Goal: Transaction & Acquisition: Obtain resource

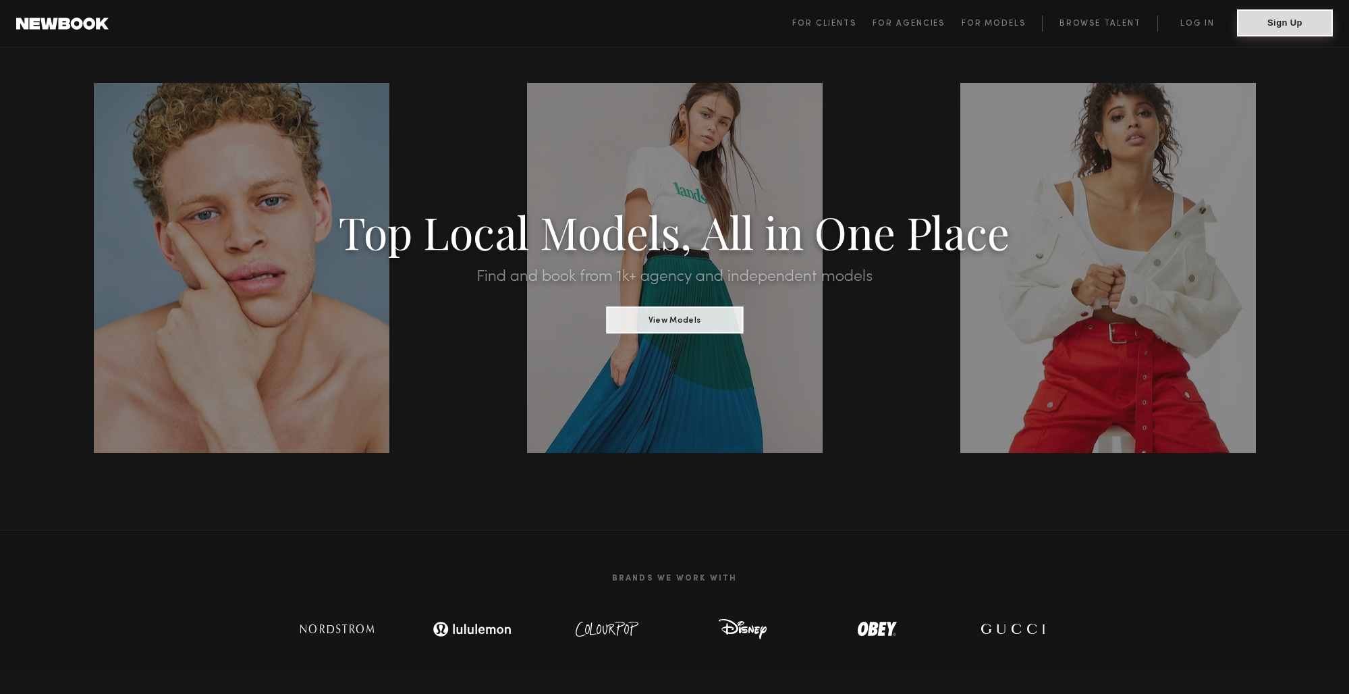
click at [1271, 24] on button "Sign Up" at bounding box center [1285, 22] width 96 height 27
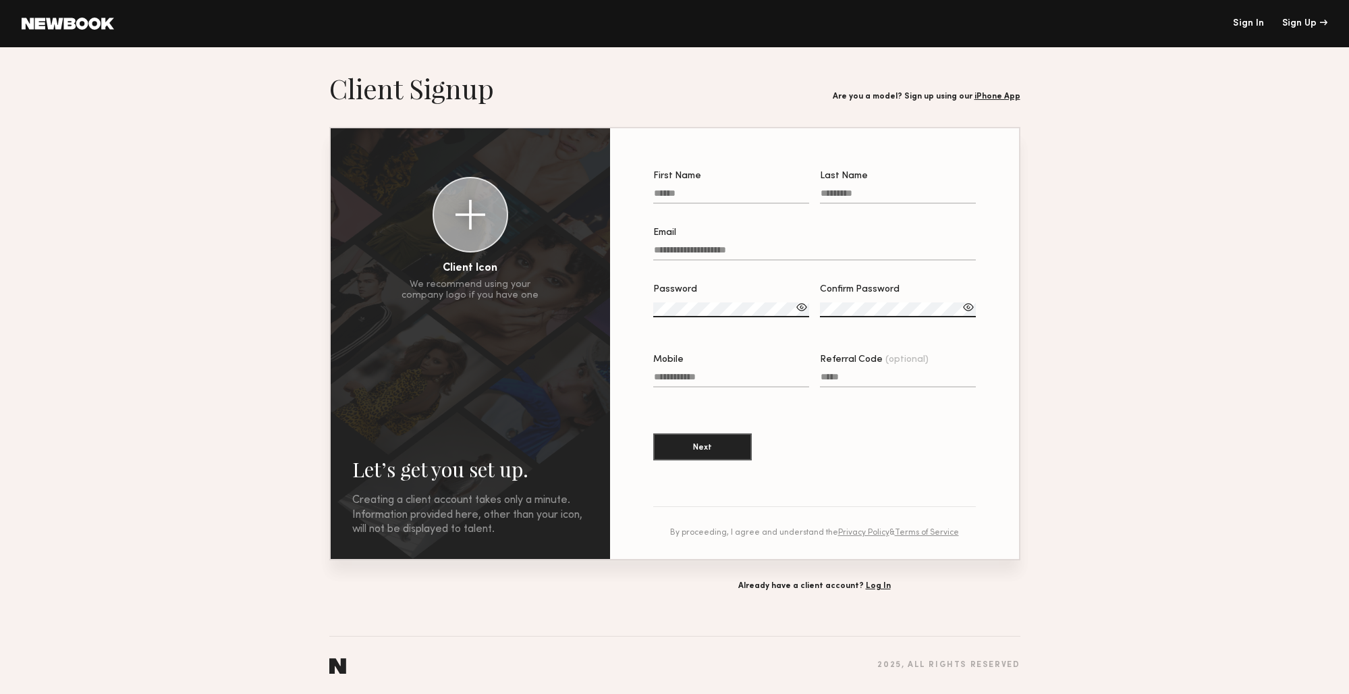
click at [734, 190] on input "First Name" at bounding box center [731, 196] width 156 height 16
type input "****"
type input "********"
type input "**********"
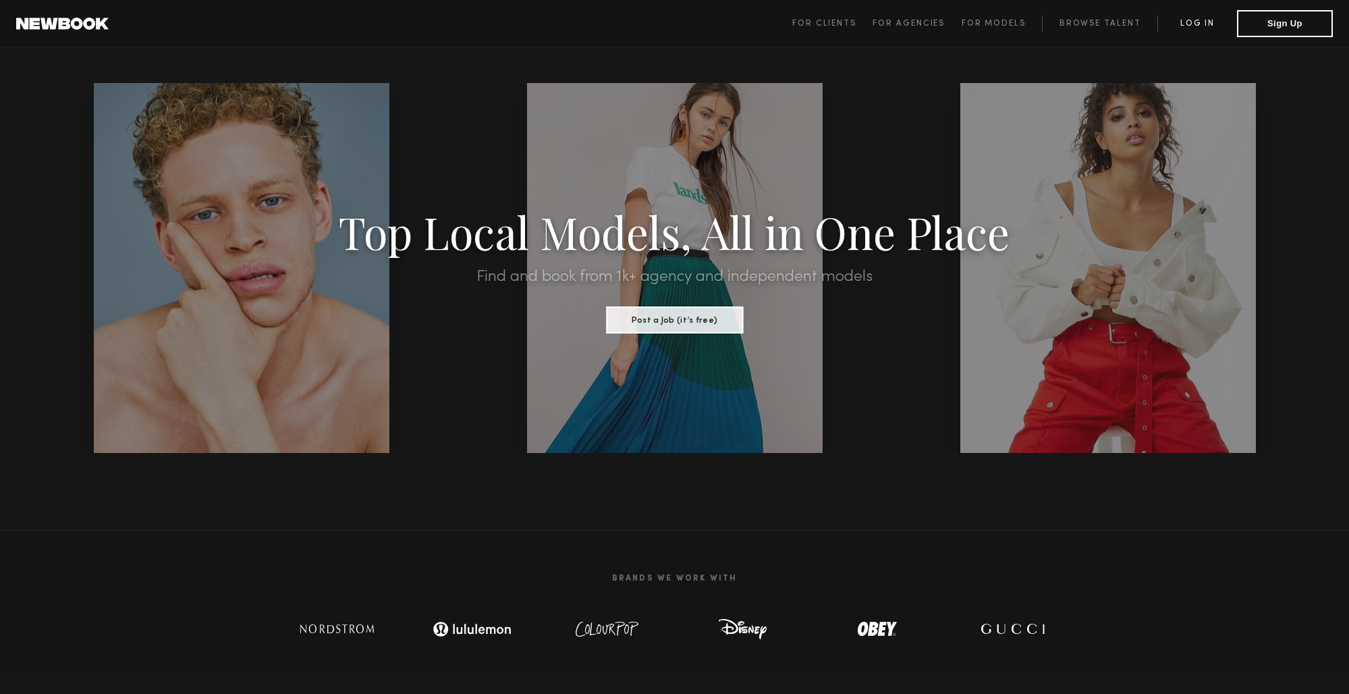
click at [1202, 18] on link "Log in" at bounding box center [1198, 24] width 80 height 16
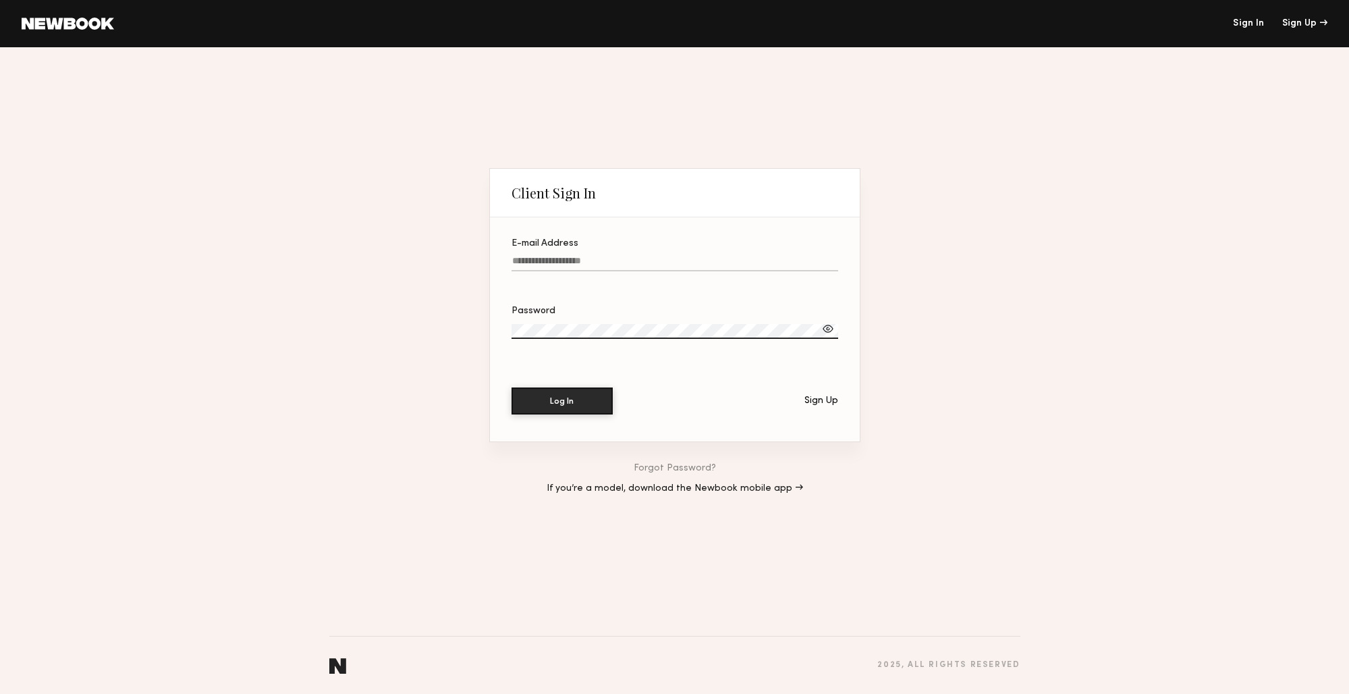
type input "**********"
click at [568, 391] on button "Log In" at bounding box center [562, 400] width 101 height 27
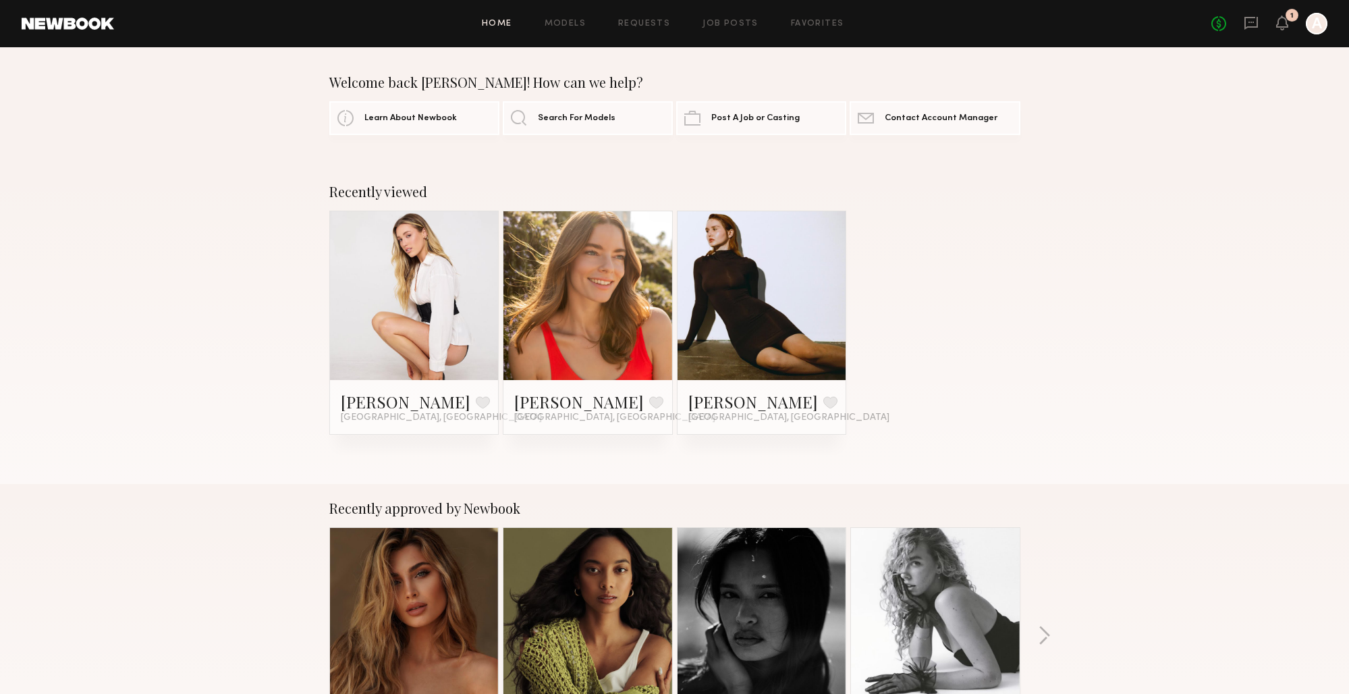
click at [213, 377] on div "Recently viewed [PERSON_NAME] Favorite [GEOGRAPHIC_DATA], [GEOGRAPHIC_DATA] [PE…" at bounding box center [674, 325] width 1349 height 317
click at [566, 25] on link "Models" at bounding box center [565, 24] width 41 height 9
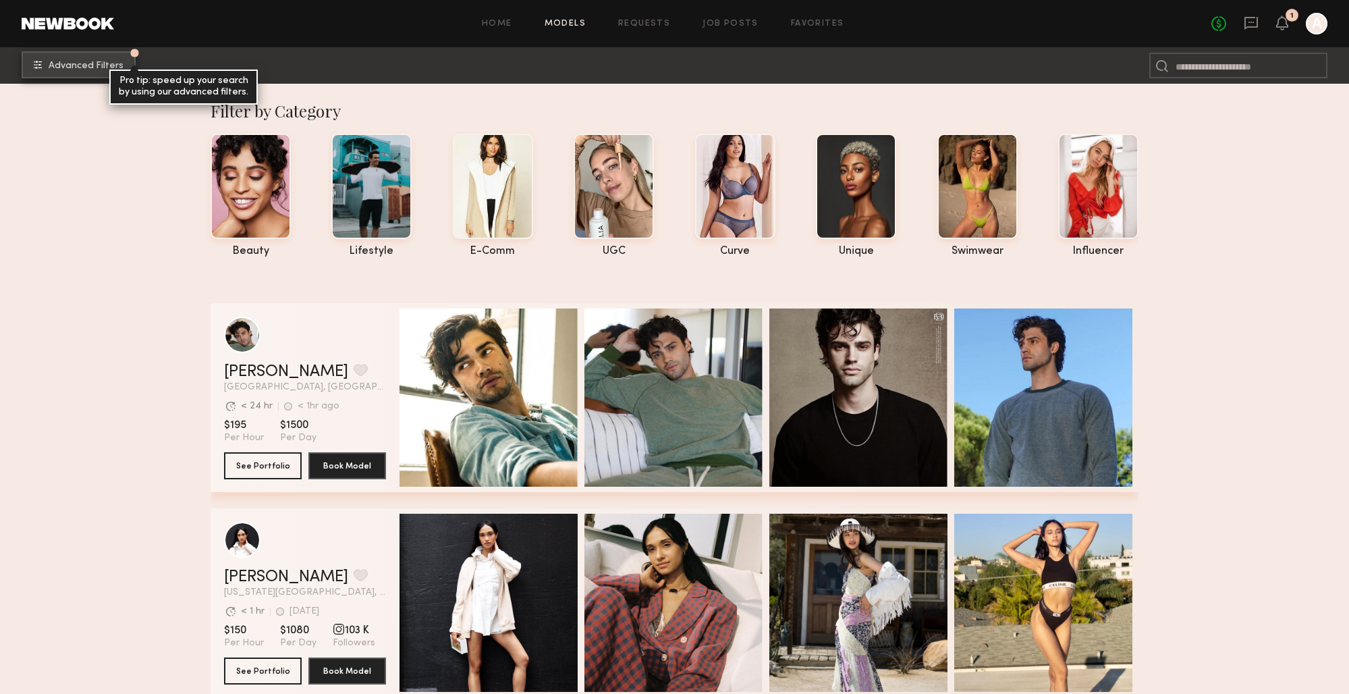
click at [65, 68] on span "Advanced Filters" at bounding box center [86, 65] width 75 height 9
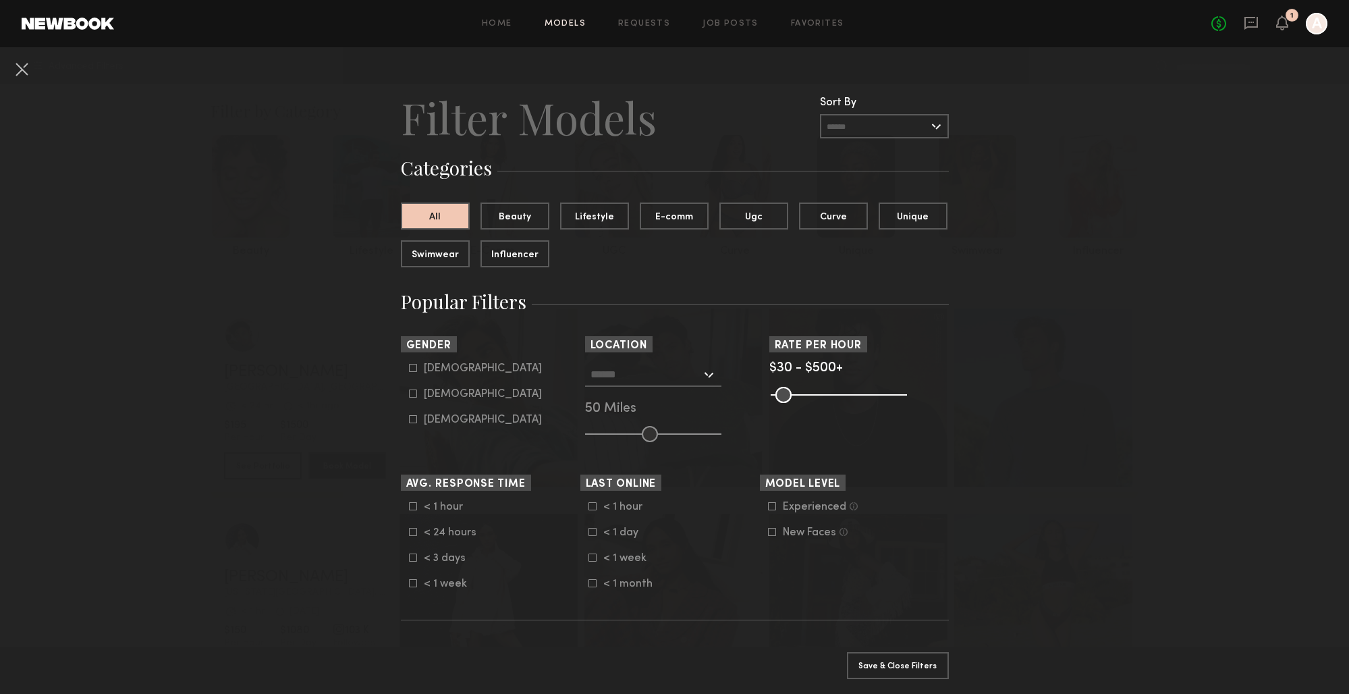
click at [410, 373] on common-framework-checkbox "[DEMOGRAPHIC_DATA]" at bounding box center [494, 369] width 171 height 12
click at [413, 367] on icon at bounding box center [413, 368] width 8 height 8
type input "*"
click at [710, 377] on div at bounding box center [653, 375] width 136 height 24
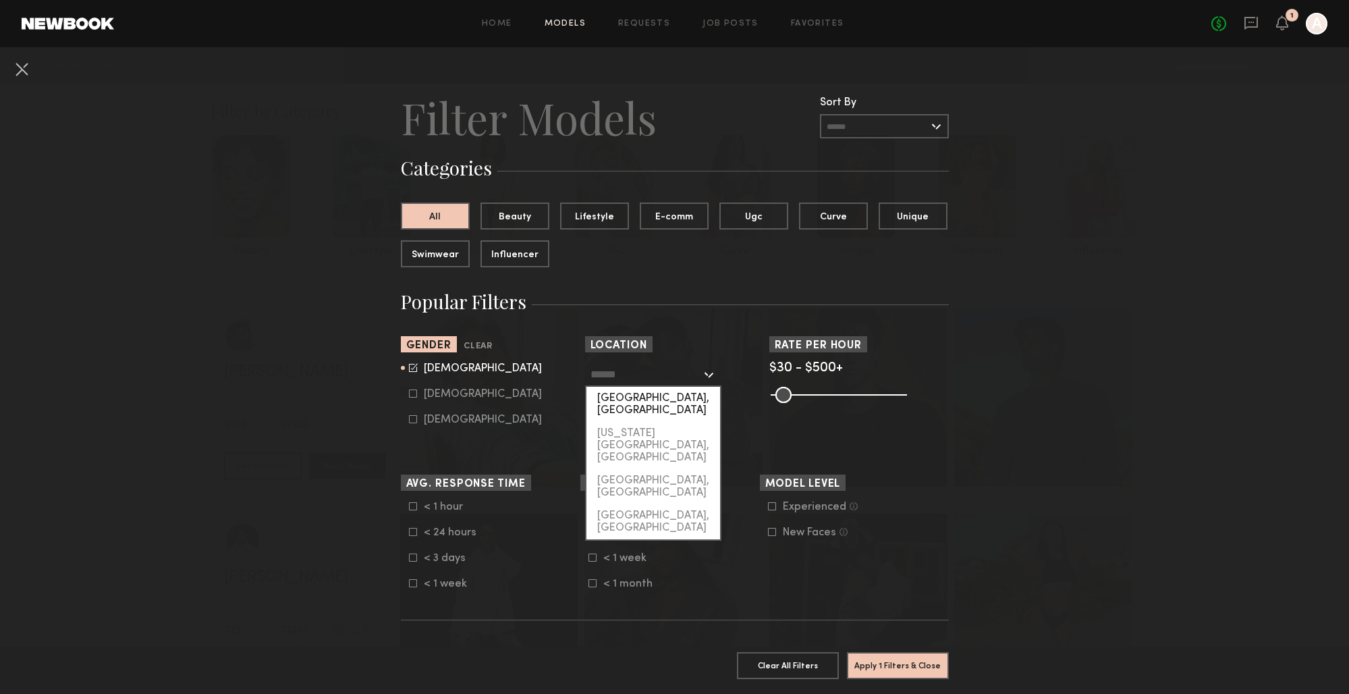
click at [666, 400] on div "[GEOGRAPHIC_DATA], [GEOGRAPHIC_DATA]" at bounding box center [654, 404] width 134 height 35
type input "**********"
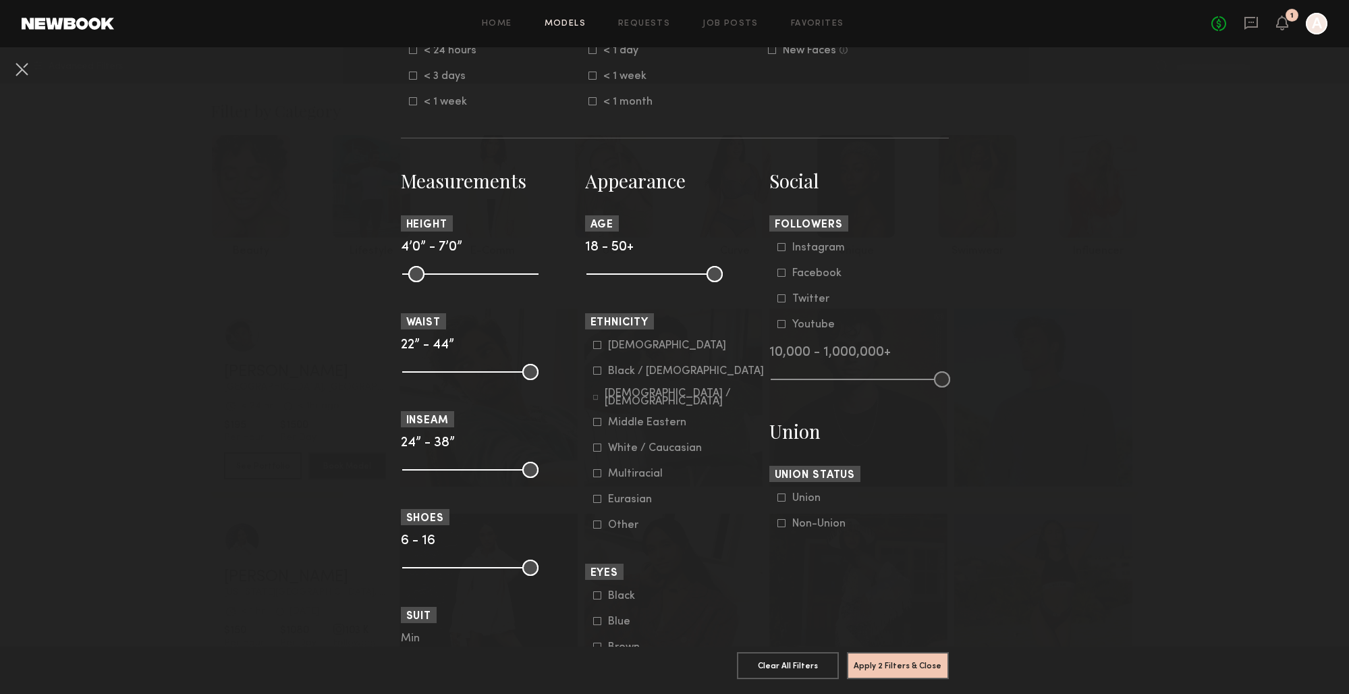
scroll to position [481, 0]
drag, startPoint x: 595, startPoint y: 271, endPoint x: 639, endPoint y: 278, distance: 44.4
type input "**"
click at [639, 278] on input "range" at bounding box center [655, 275] width 136 height 16
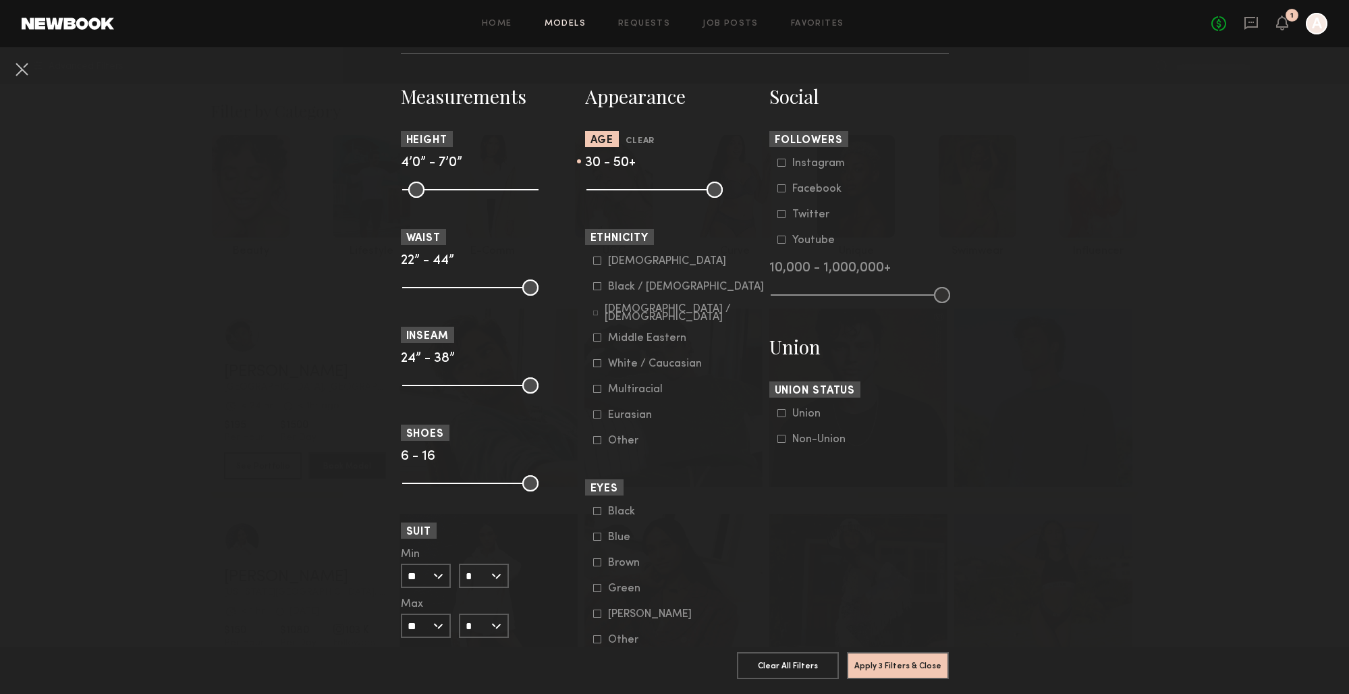
scroll to position [685, 0]
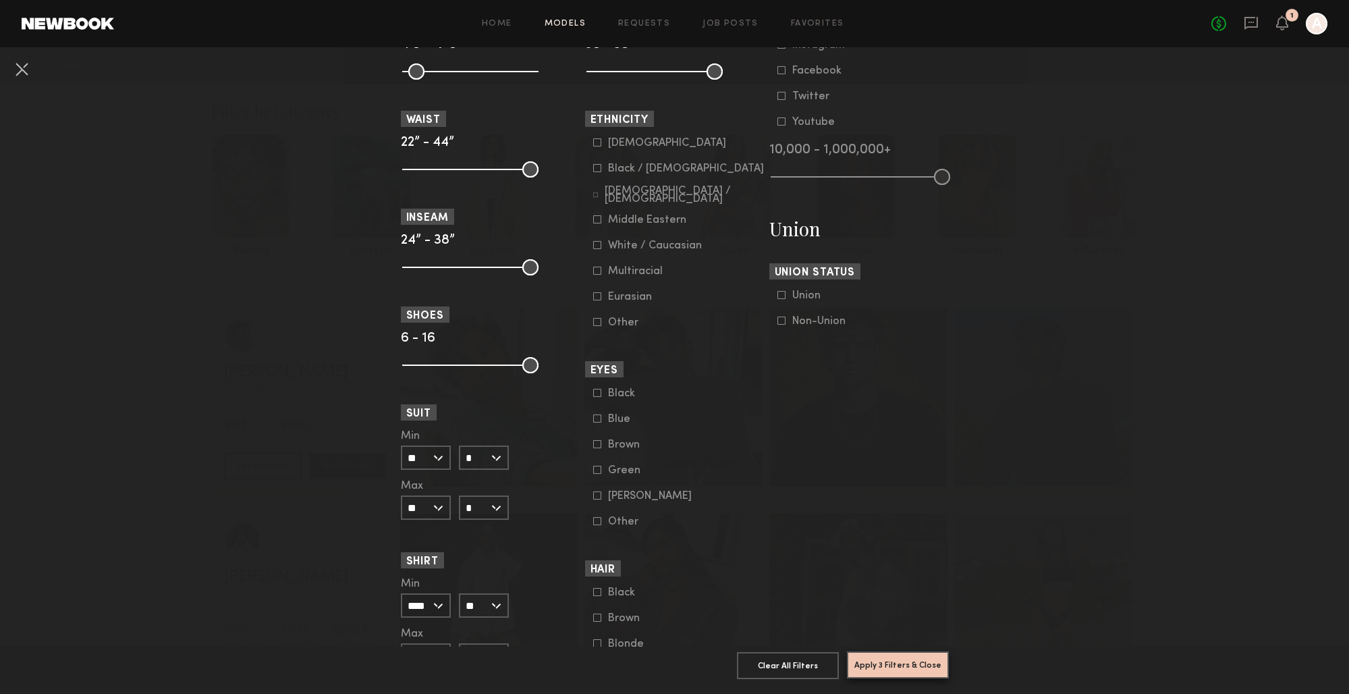
click at [899, 658] on button "Apply 3 Filters & Close" at bounding box center [898, 664] width 102 height 27
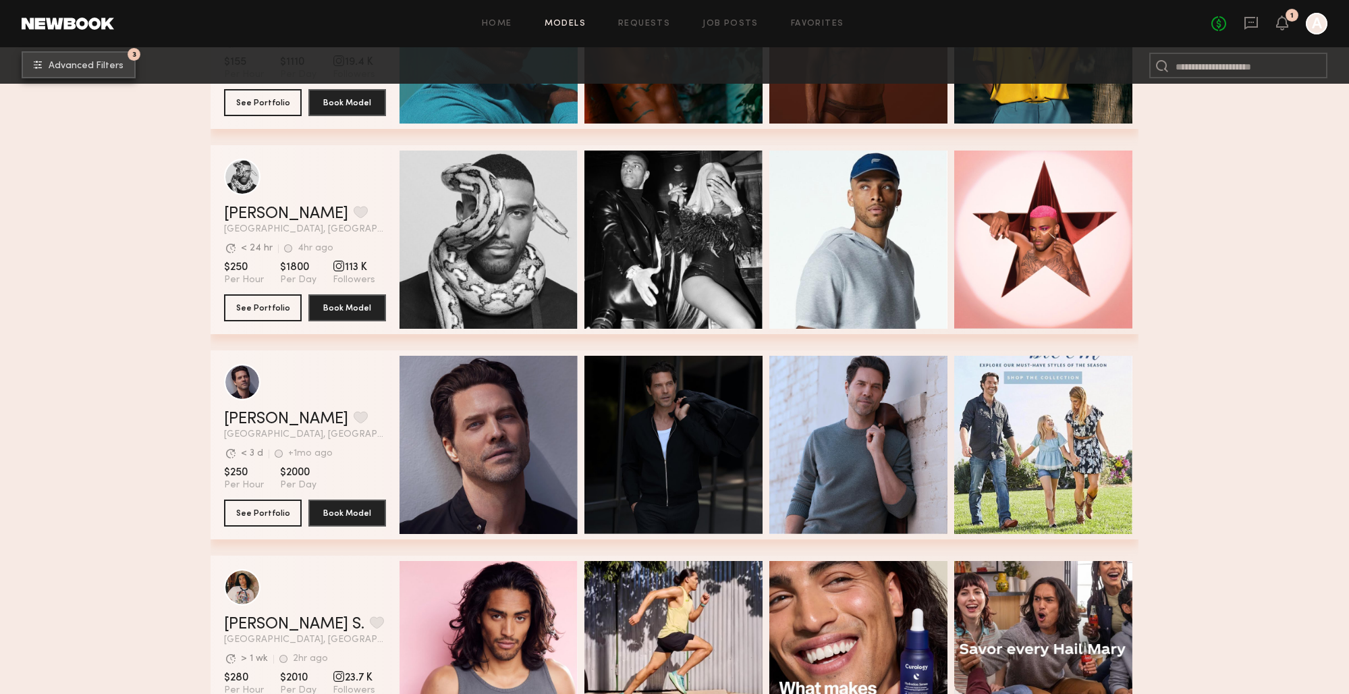
scroll to position [639, 0]
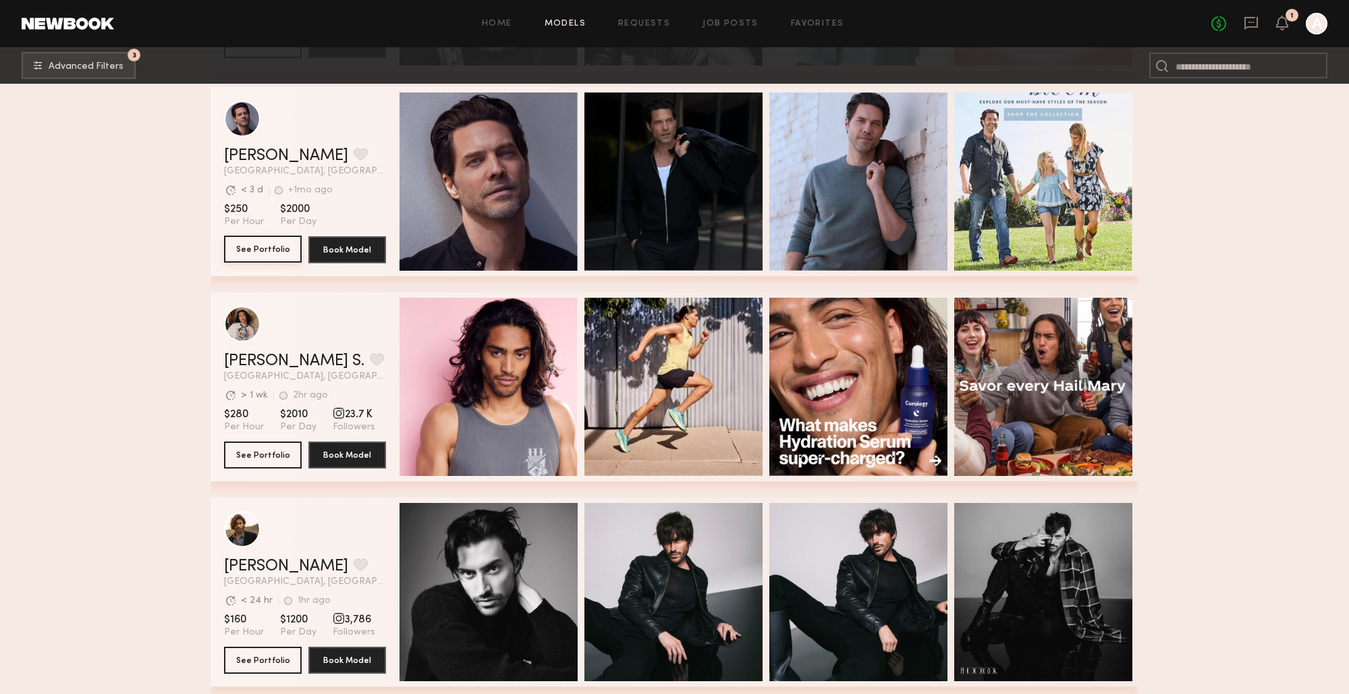
click at [260, 245] on button "See Portfolio" at bounding box center [263, 249] width 78 height 27
click at [78, 69] on span "Advanced Filters" at bounding box center [86, 65] width 75 height 9
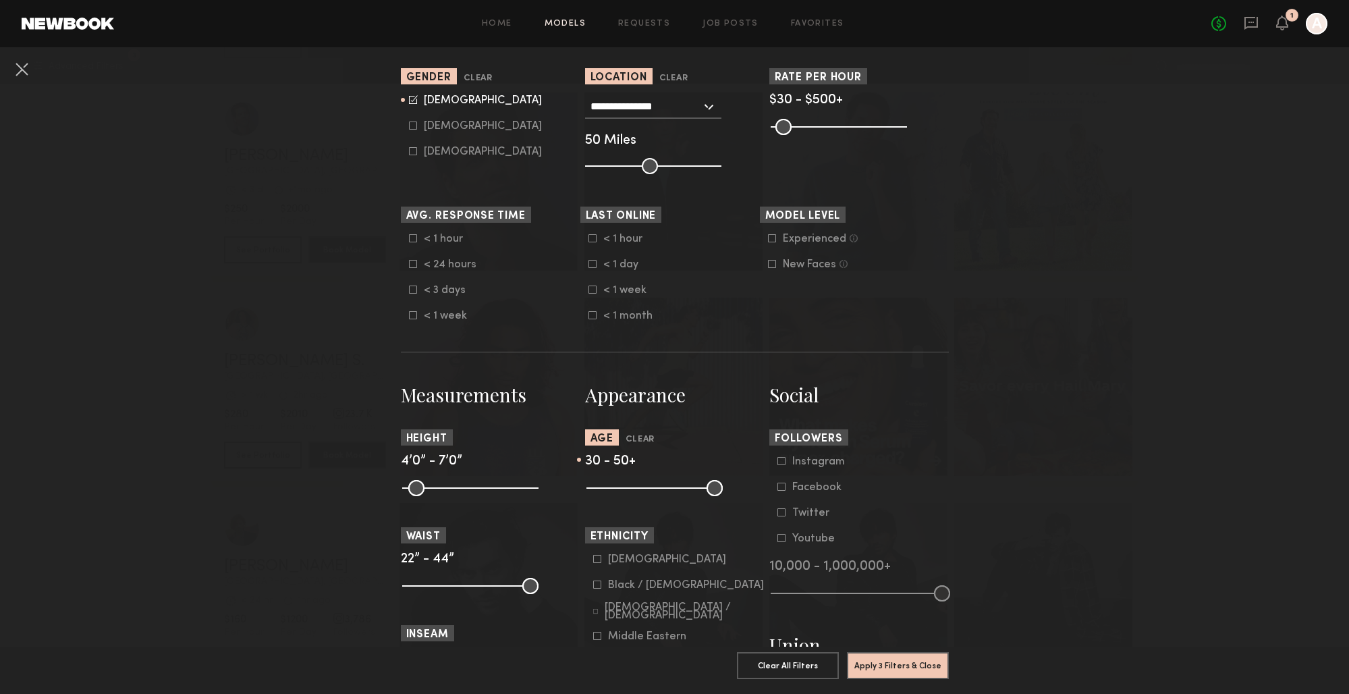
scroll to position [287, 0]
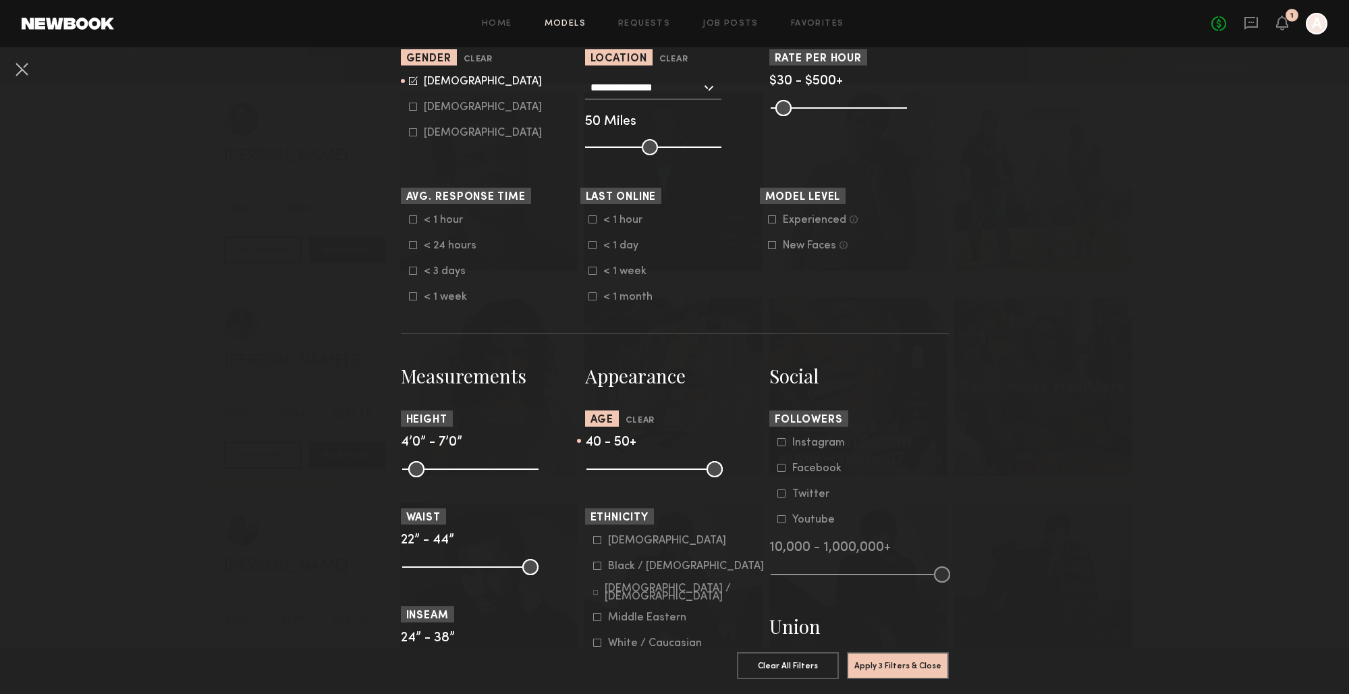
drag, startPoint x: 637, startPoint y: 471, endPoint x: 677, endPoint y: 473, distance: 40.6
type input "**"
click at [677, 473] on input "range" at bounding box center [655, 469] width 136 height 16
click at [908, 667] on button "Apply 3 Filters & Close" at bounding box center [898, 664] width 102 height 27
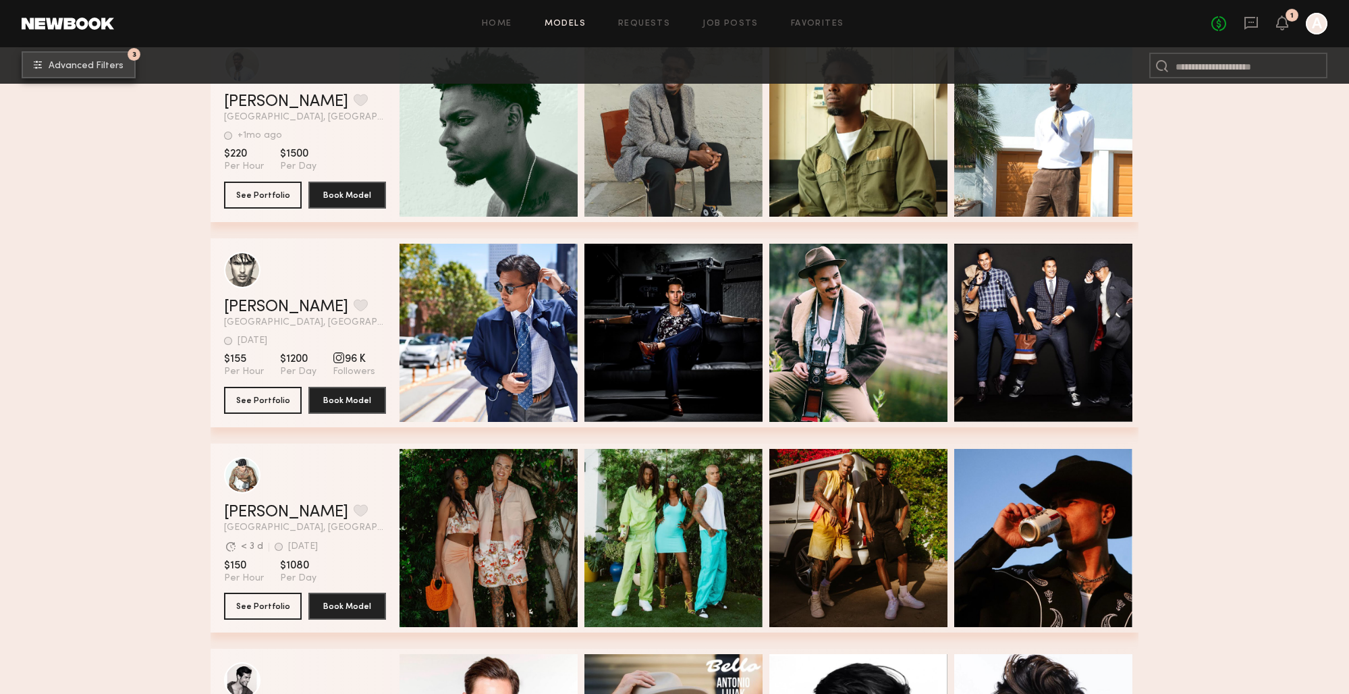
scroll to position [7126, 0]
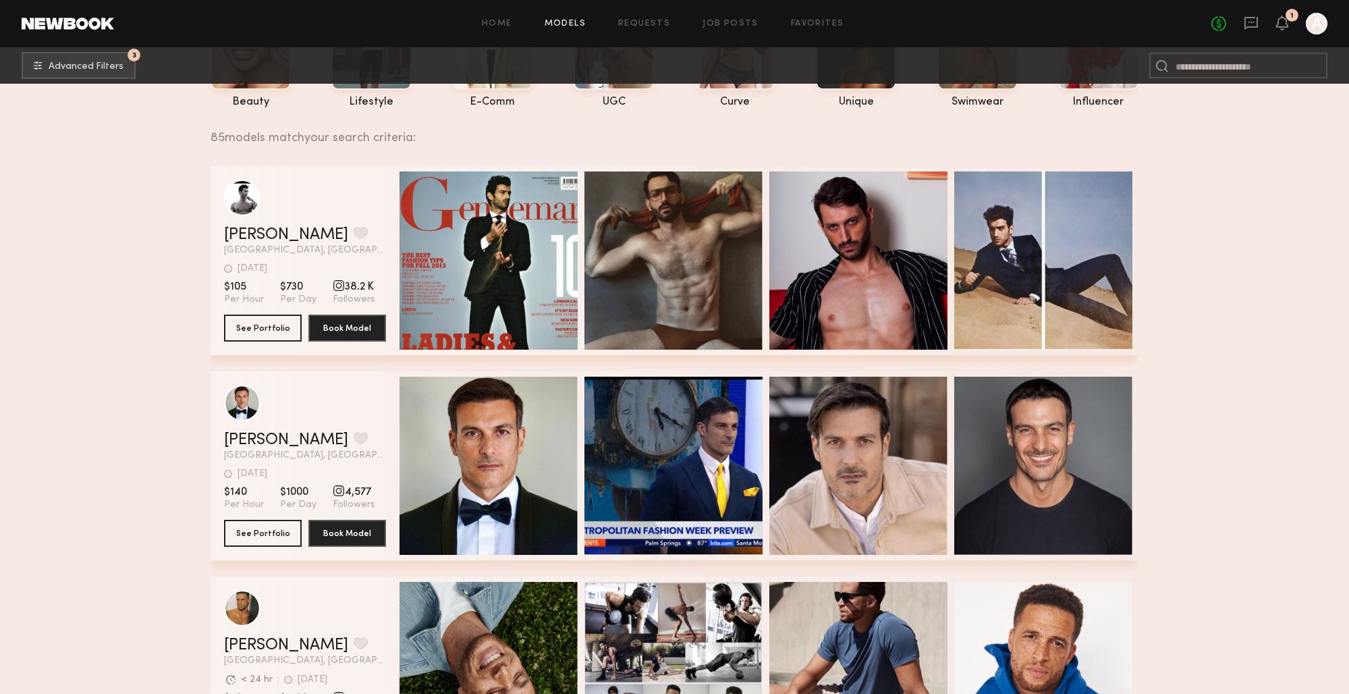
scroll to position [0, 0]
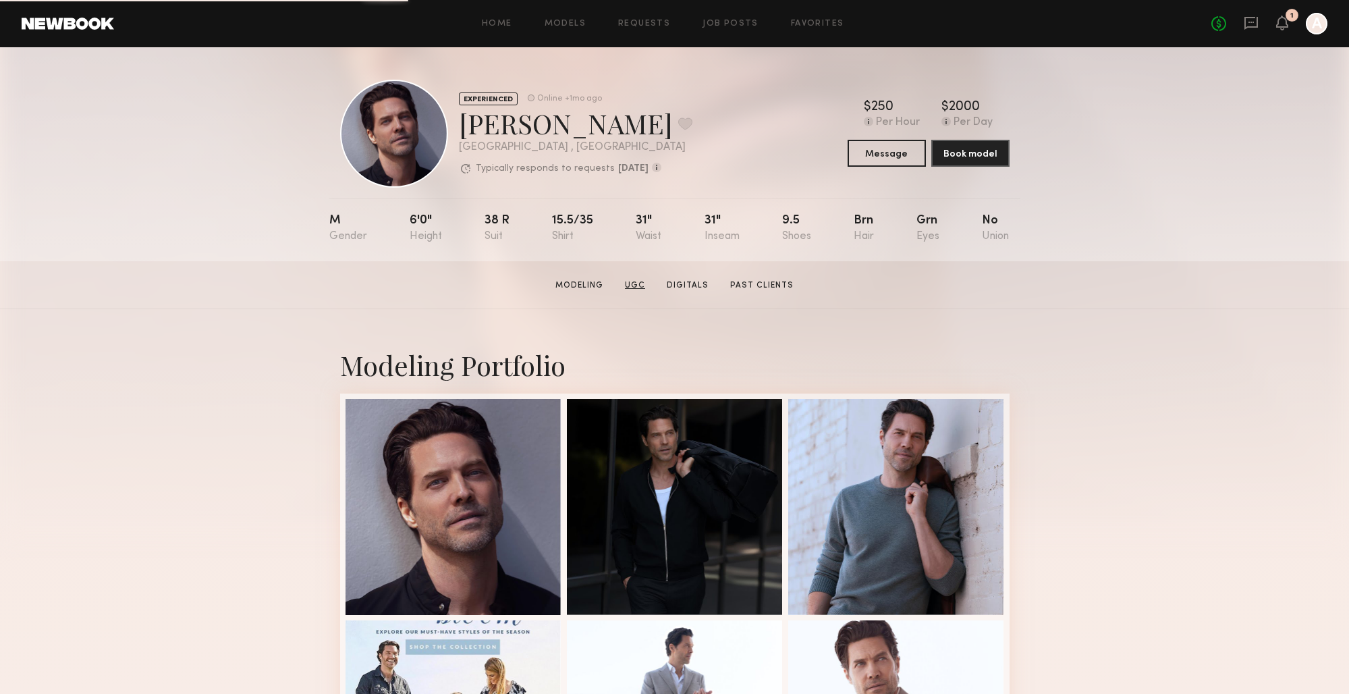
click at [642, 284] on link "UGC" at bounding box center [635, 285] width 31 height 12
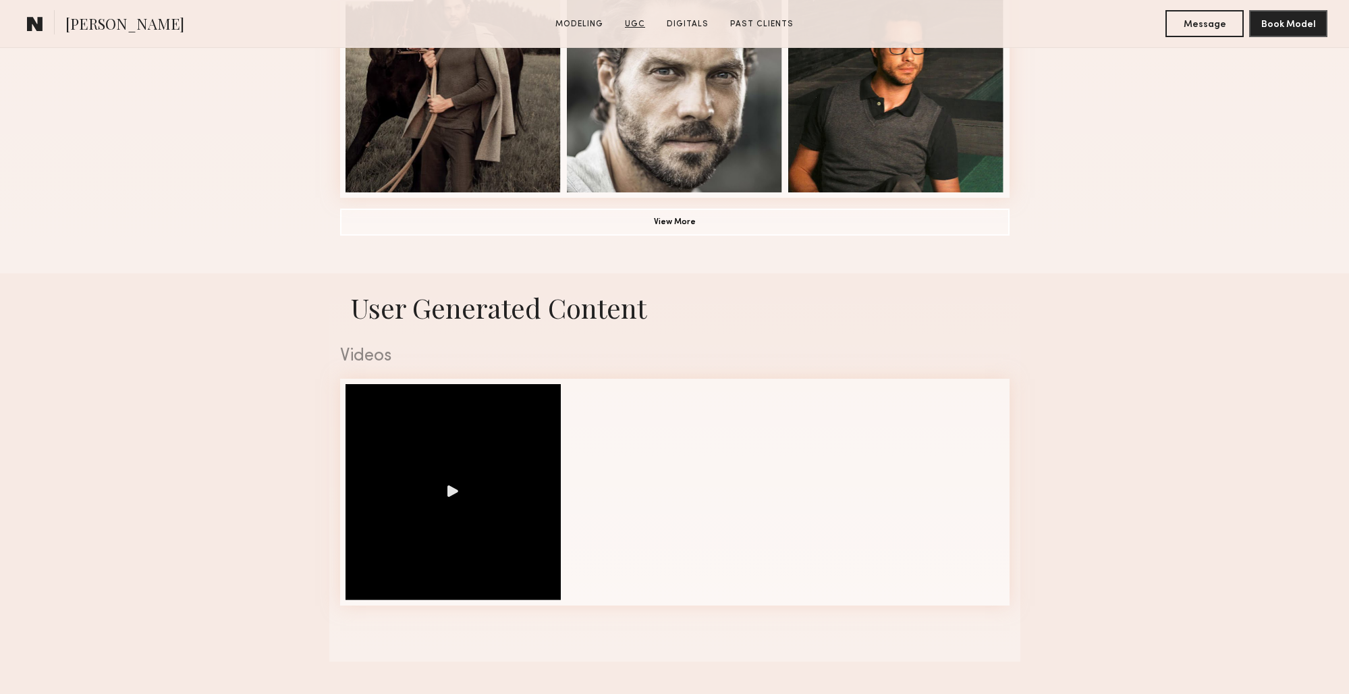
scroll to position [1279, 0]
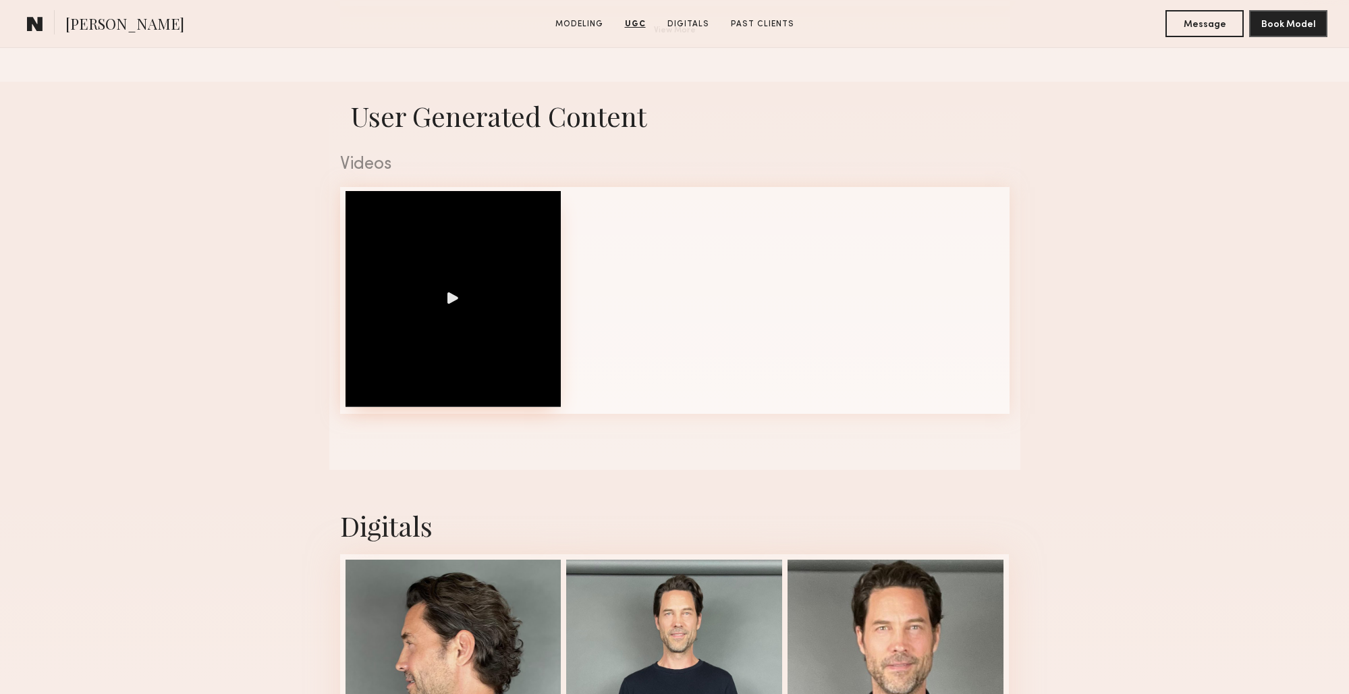
click at [451, 298] on div at bounding box center [454, 299] width 216 height 216
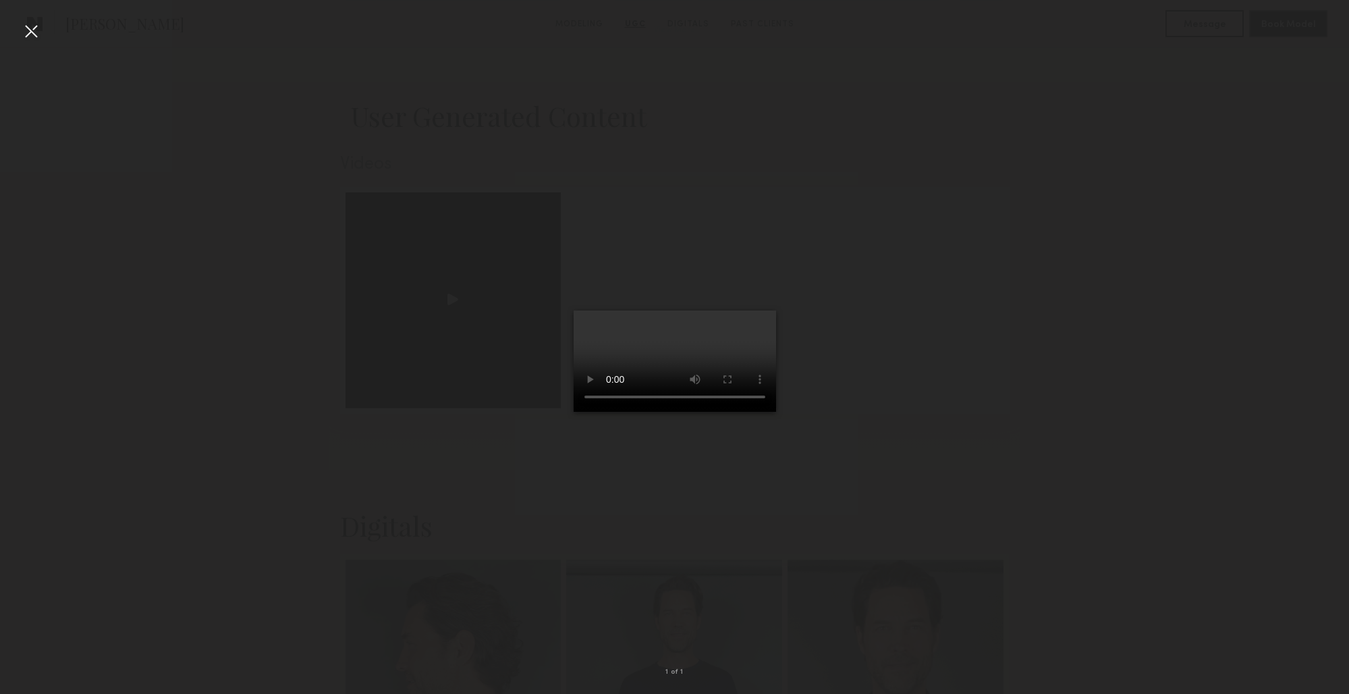
click at [32, 28] on div at bounding box center [31, 31] width 22 height 22
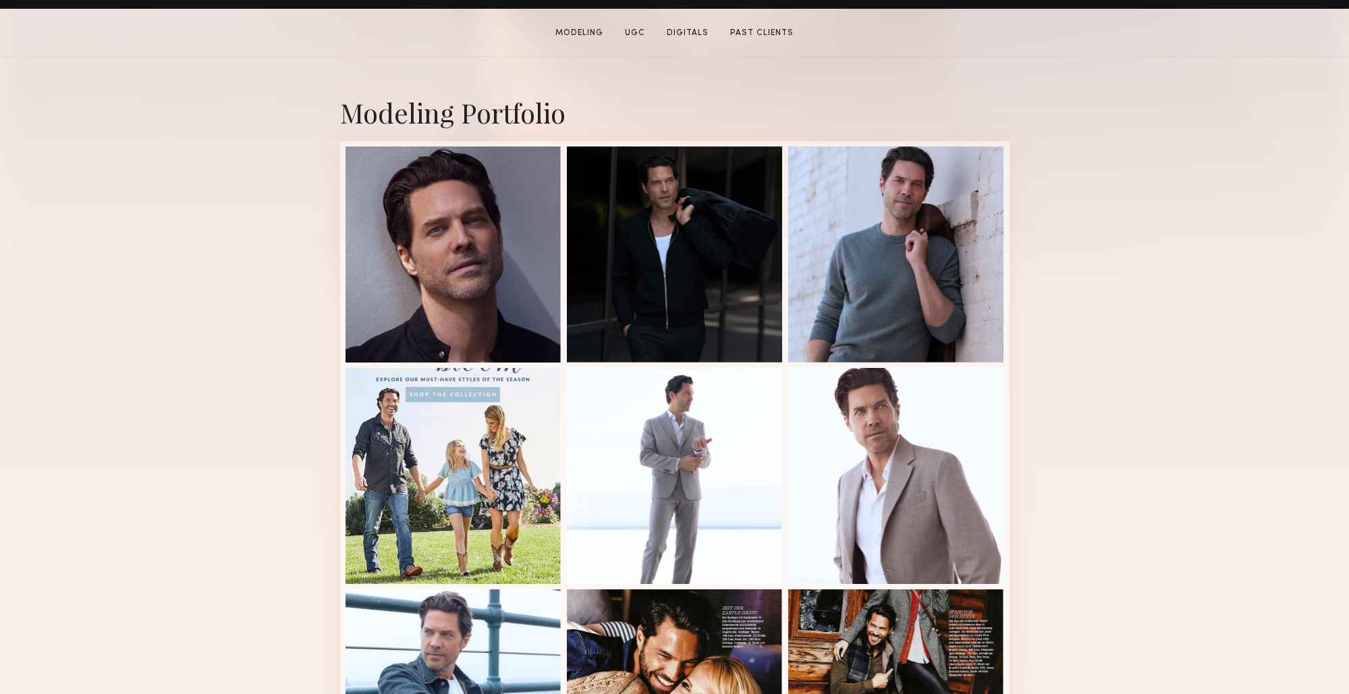
scroll to position [0, 0]
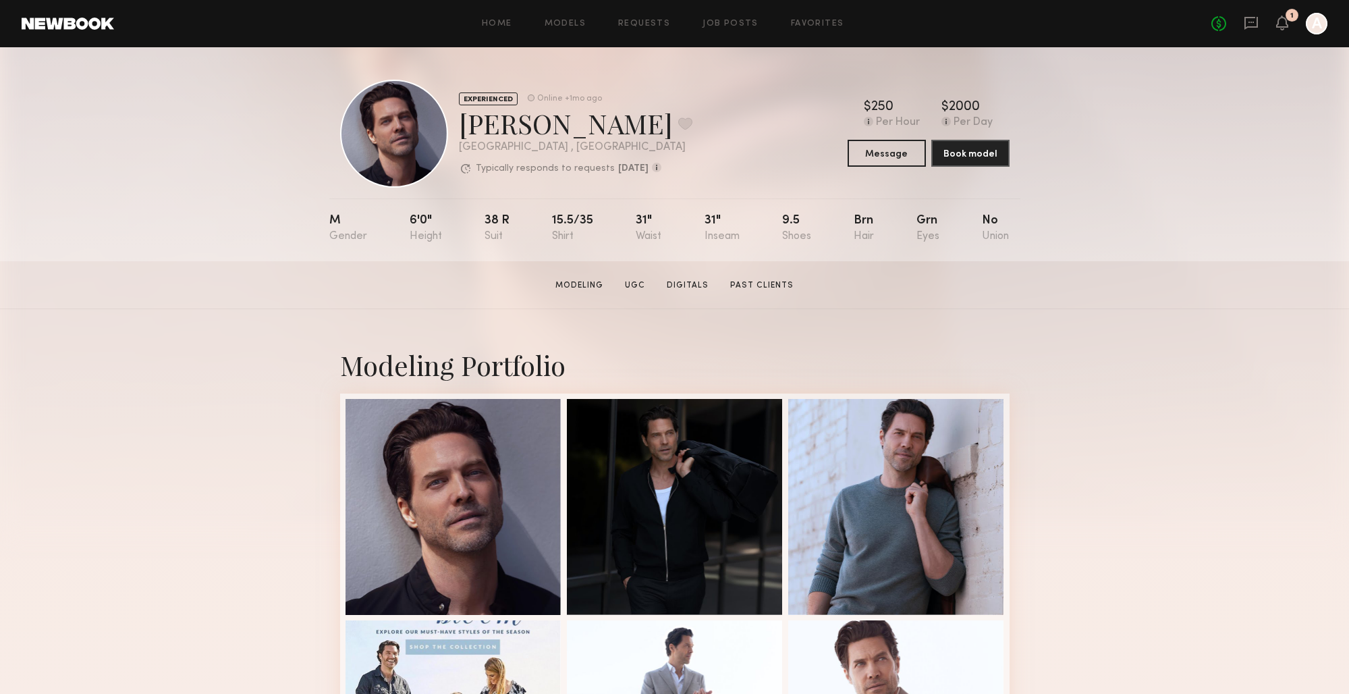
click at [770, 278] on section "Modeling UGC Digitals Past Clients" at bounding box center [674, 285] width 249 height 14
click at [770, 284] on link "Past Clients" at bounding box center [762, 285] width 74 height 12
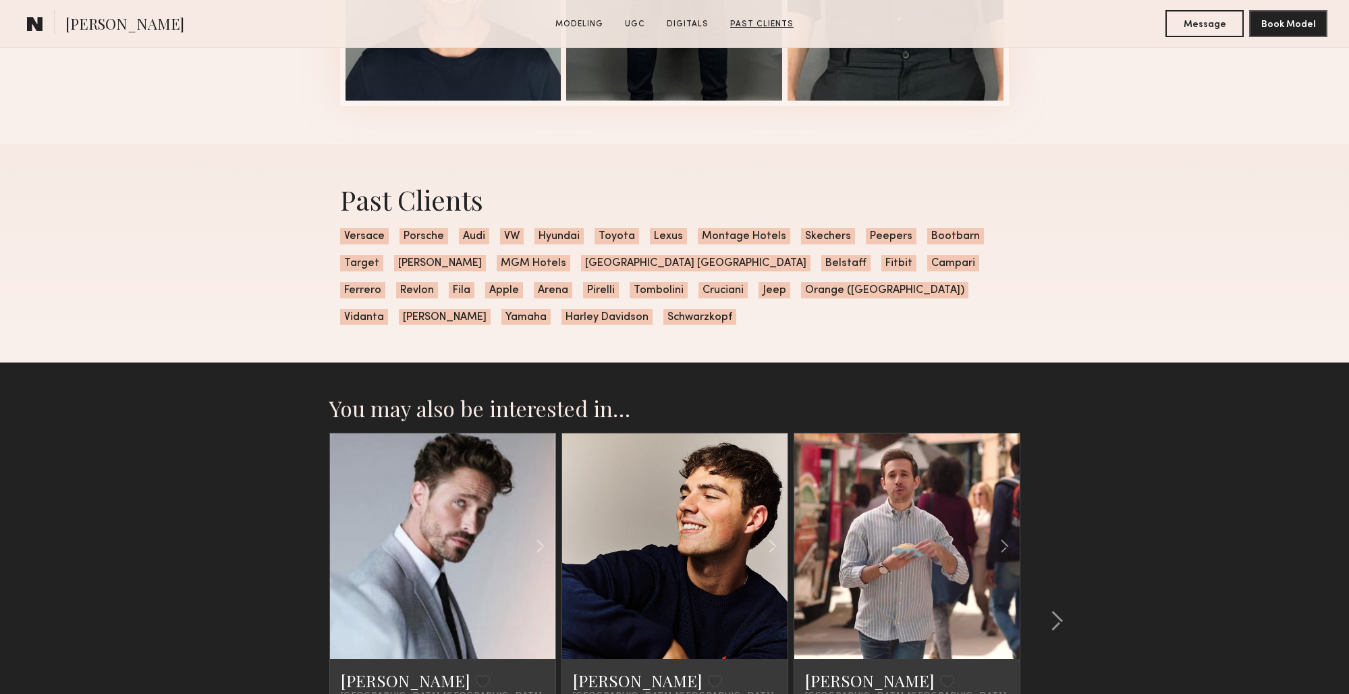
scroll to position [2238, 0]
